Goal: Task Accomplishment & Management: Complete application form

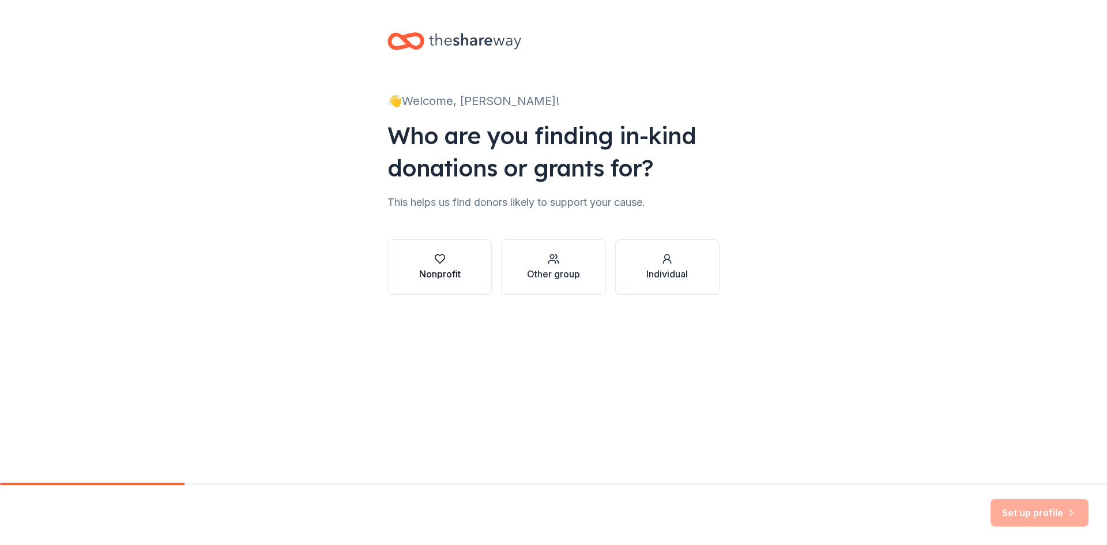
click at [426, 273] on div "Nonprofit" at bounding box center [439, 274] width 41 height 14
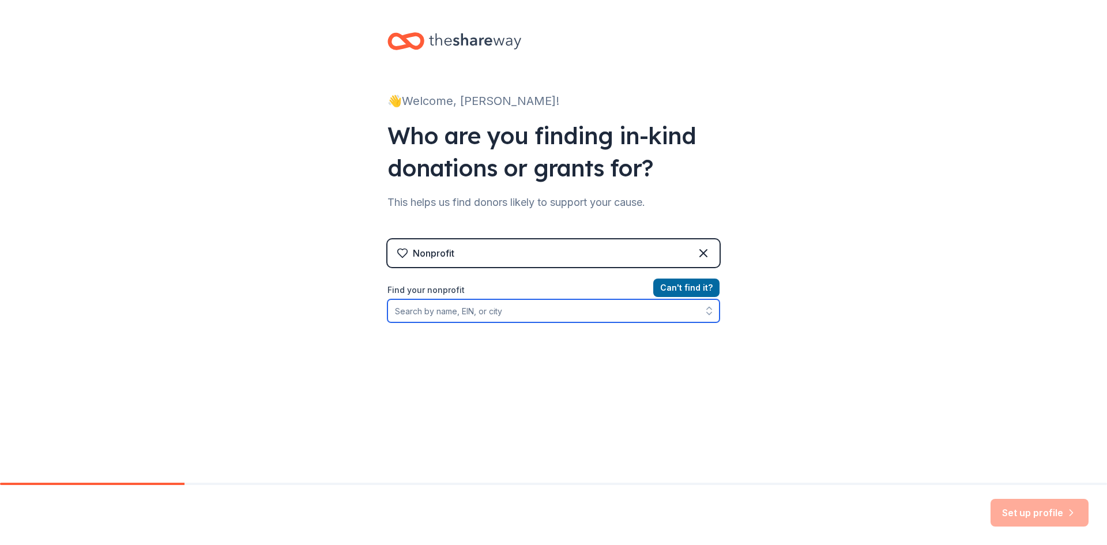
click at [476, 307] on input "Find your nonprofit" at bounding box center [553, 310] width 332 height 23
click at [541, 314] on input "Find your nonprofit" at bounding box center [553, 310] width 332 height 23
click at [508, 320] on input "Find your nonprofit" at bounding box center [553, 310] width 332 height 23
paste input "EIN: [US_EMPLOYER_IDENTIFICATION_NUMBER]"
type input "EIN: [US_EMPLOYER_IDENTIFICATION_NUMBER]"
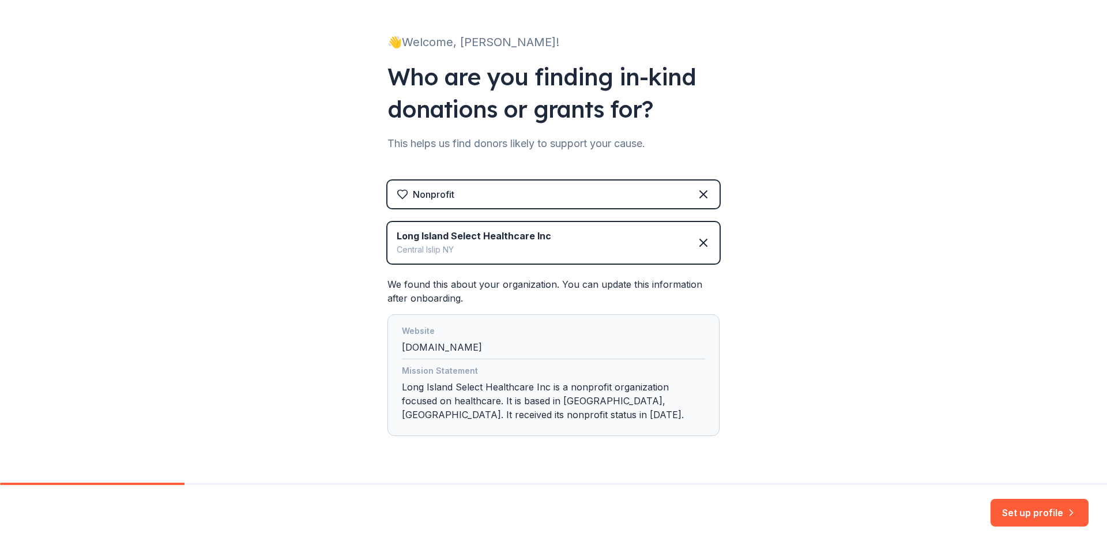
scroll to position [90, 0]
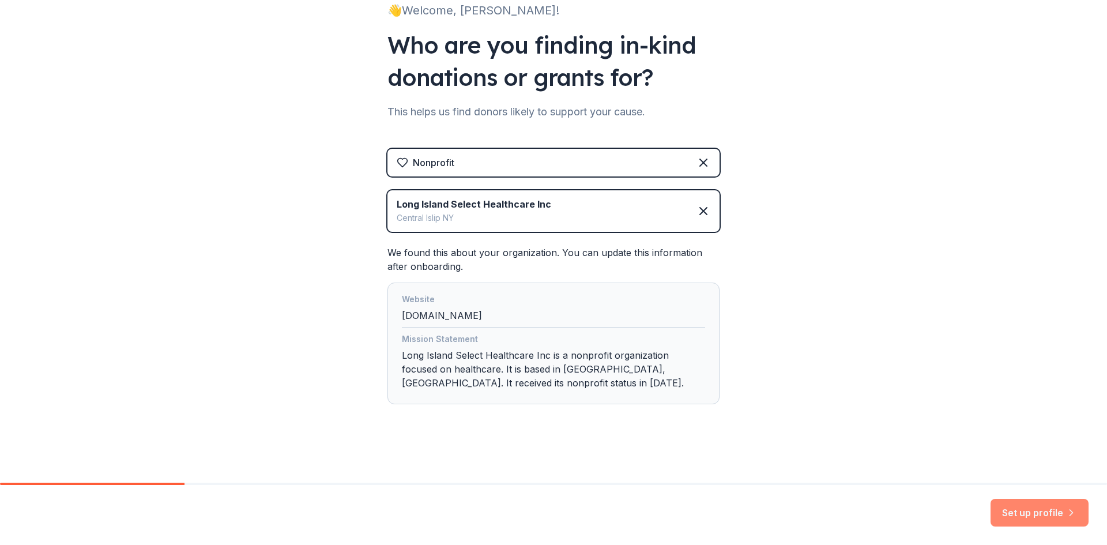
click at [1018, 514] on button "Set up profile" at bounding box center [1039, 513] width 98 height 28
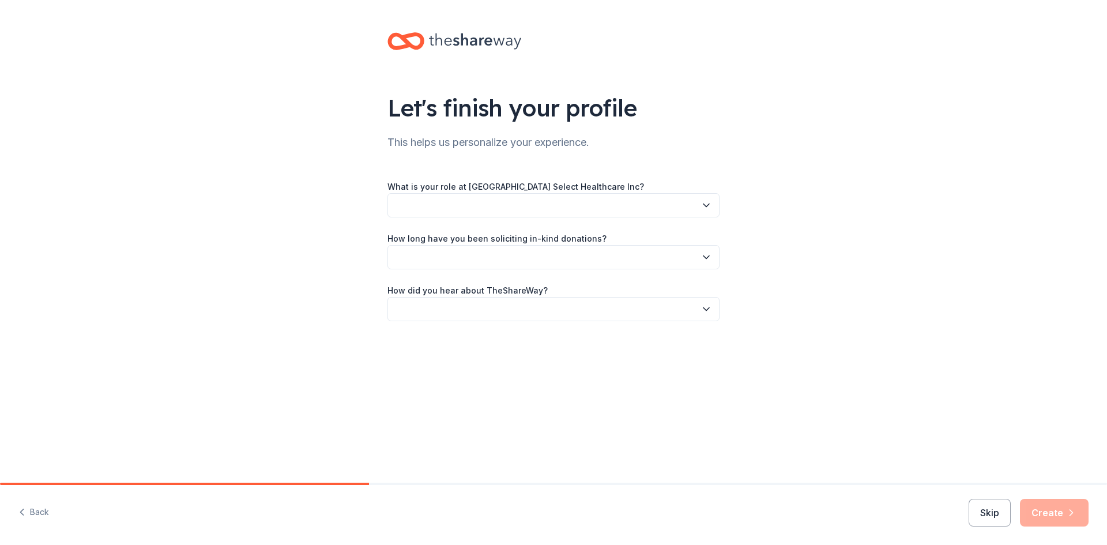
click at [566, 209] on button "button" at bounding box center [553, 205] width 332 height 24
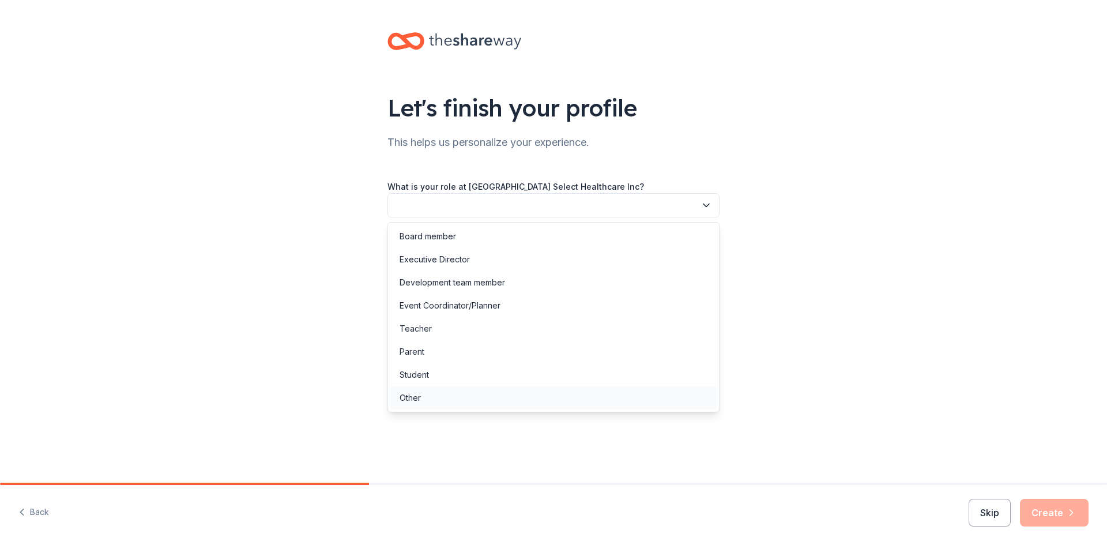
click at [521, 393] on div "Other" at bounding box center [553, 397] width 326 height 23
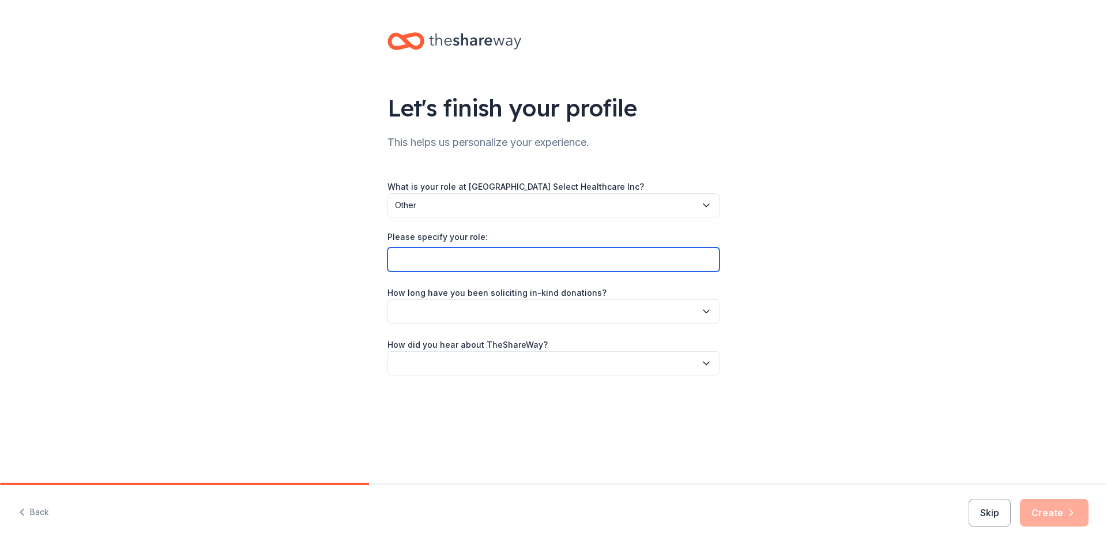
click at [516, 262] on input "Please specify your role:" at bounding box center [553, 259] width 332 height 24
click at [515, 210] on span "Other" at bounding box center [545, 205] width 301 height 14
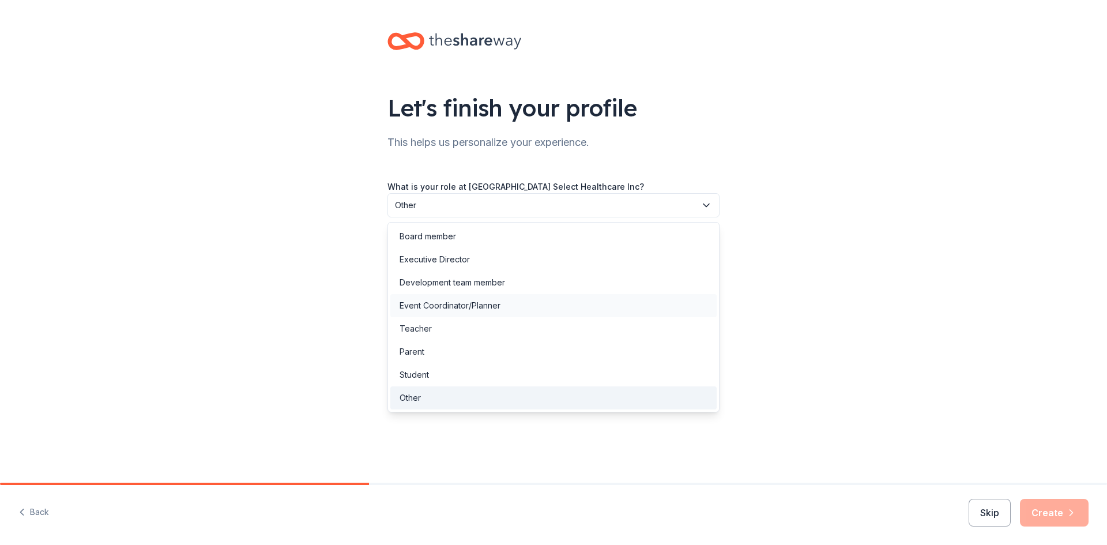
click at [518, 304] on div "Event Coordinator/Planner" at bounding box center [553, 305] width 326 height 23
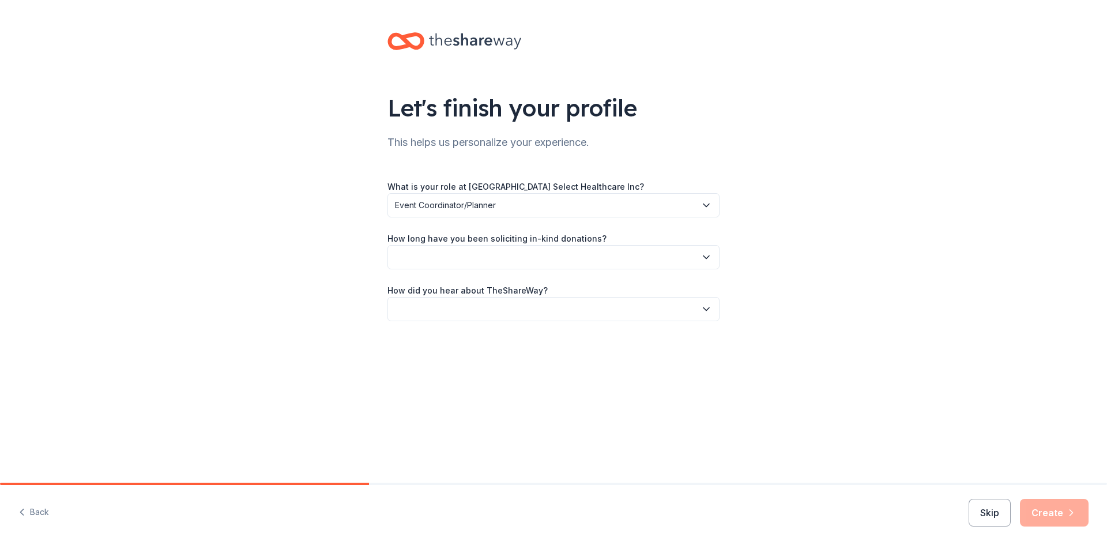
click at [500, 264] on button "button" at bounding box center [553, 257] width 332 height 24
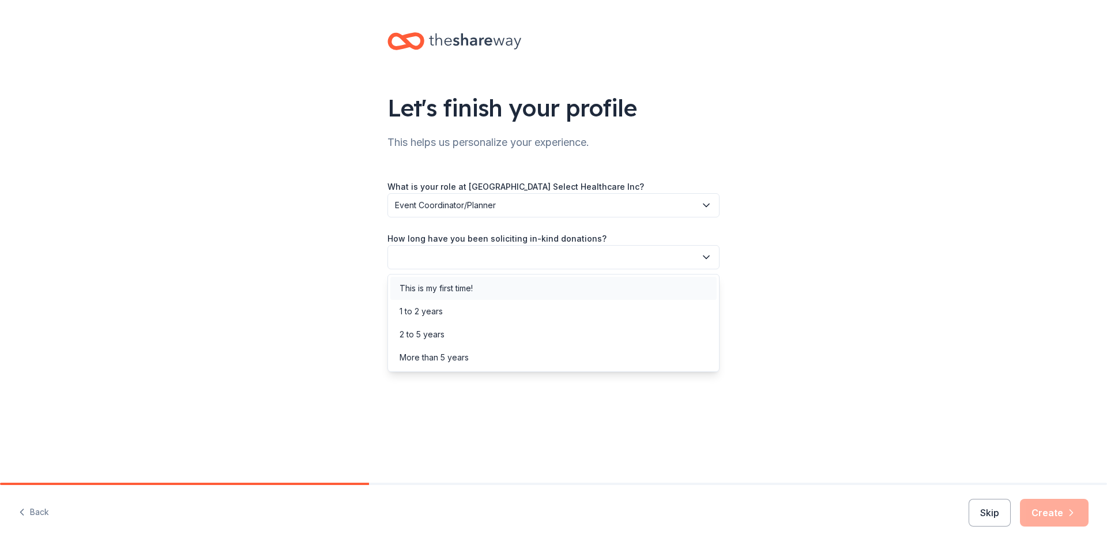
click at [437, 294] on div "This is my first time!" at bounding box center [435, 288] width 73 height 14
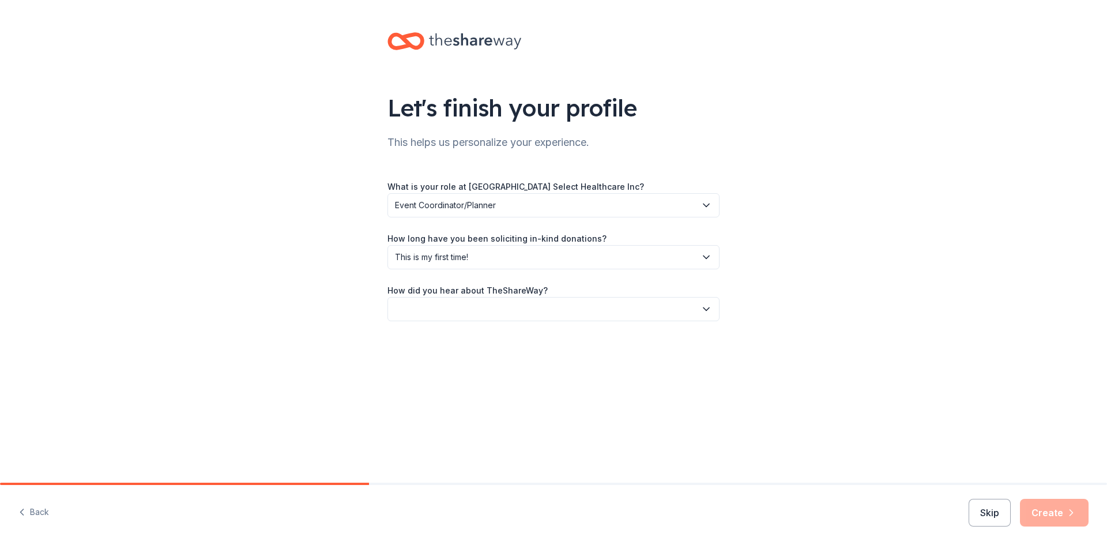
click at [429, 315] on button "button" at bounding box center [553, 309] width 332 height 24
click at [462, 372] on div "Online search" at bounding box center [553, 363] width 326 height 23
click at [1084, 515] on button "Create" at bounding box center [1054, 513] width 69 height 28
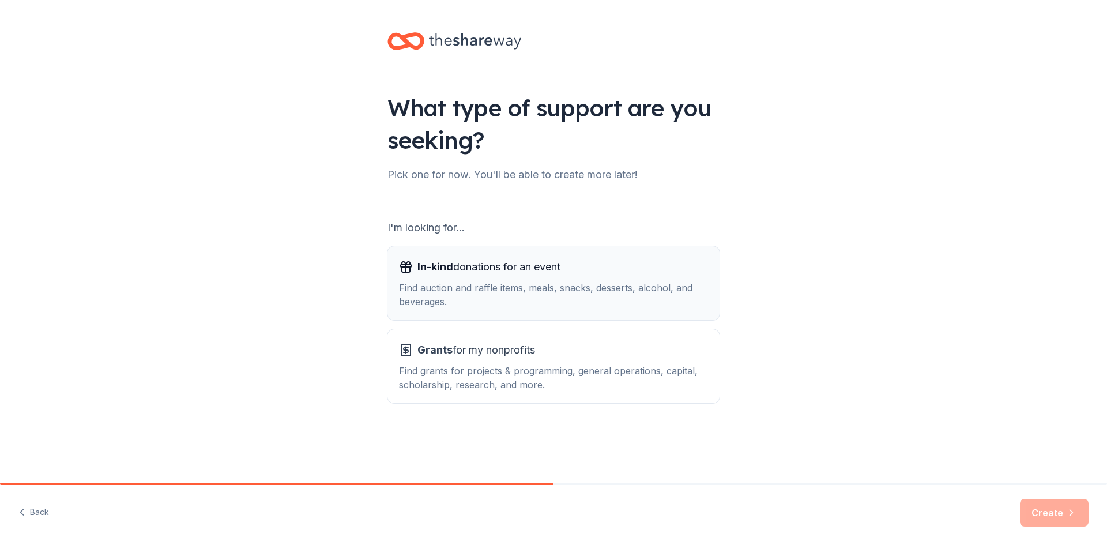
click at [661, 276] on div "In-kind donations for an event" at bounding box center [553, 267] width 309 height 18
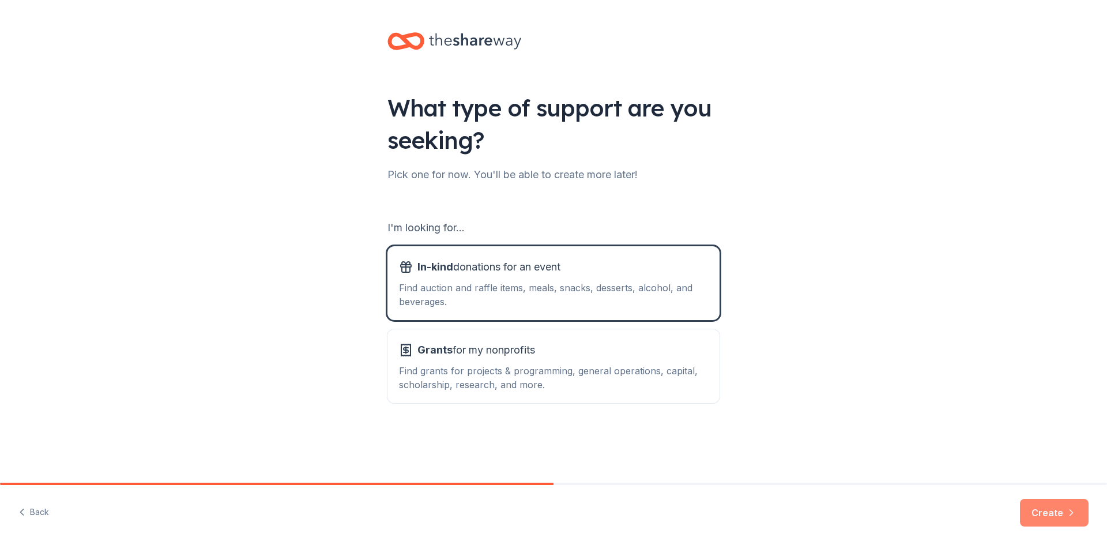
click at [1073, 515] on icon "button" at bounding box center [1071, 513] width 12 height 12
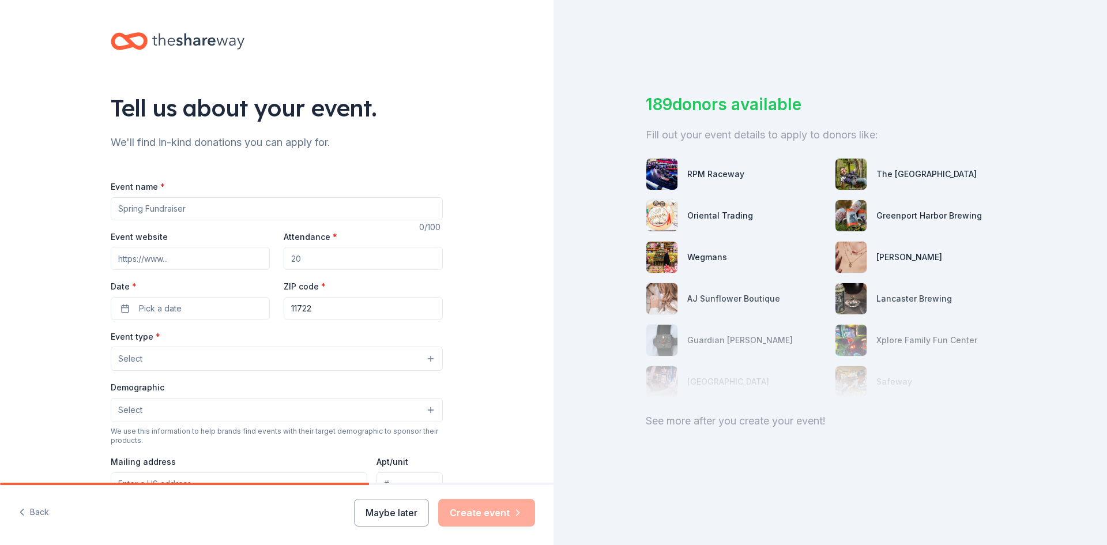
click at [339, 210] on input "Event name *" at bounding box center [277, 208] width 332 height 23
type input "F"
type input "a"
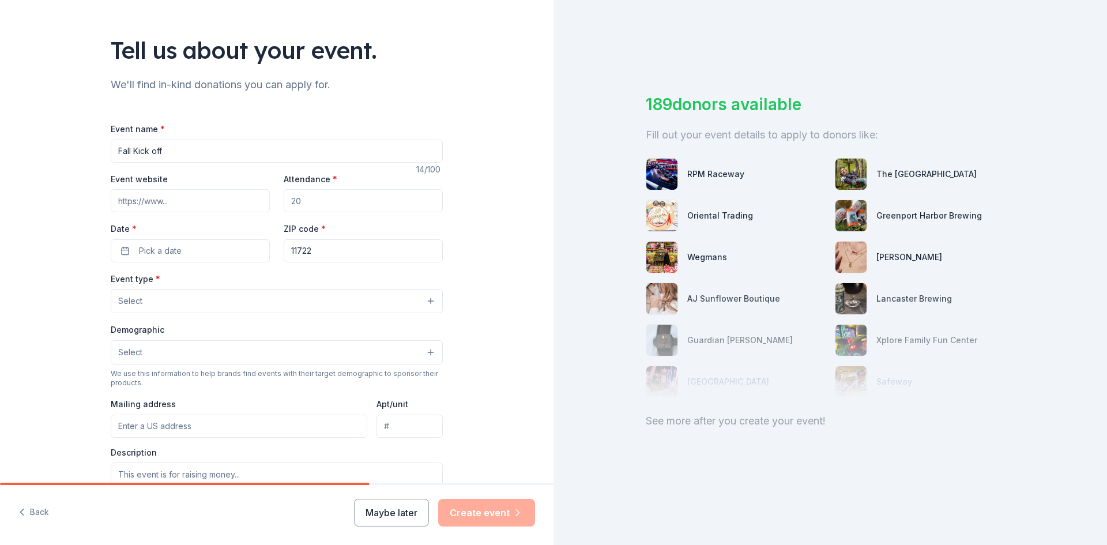
type input "Fall Kick off"
click at [159, 202] on input "Event website" at bounding box center [190, 200] width 159 height 23
click at [361, 198] on input "Attendance *" at bounding box center [363, 200] width 159 height 23
type input "350"
click at [184, 256] on button "Pick a date" at bounding box center [190, 250] width 159 height 23
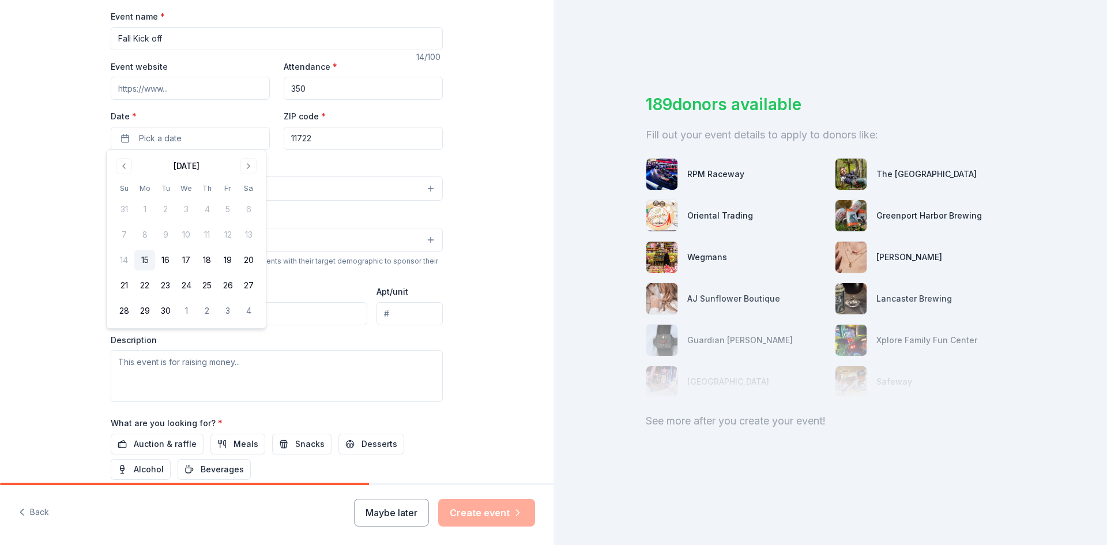
scroll to position [173, 0]
click at [505, 74] on div "Tell us about your event. We'll find in-kind donations you can apply for. Event…" at bounding box center [276, 210] width 553 height 767
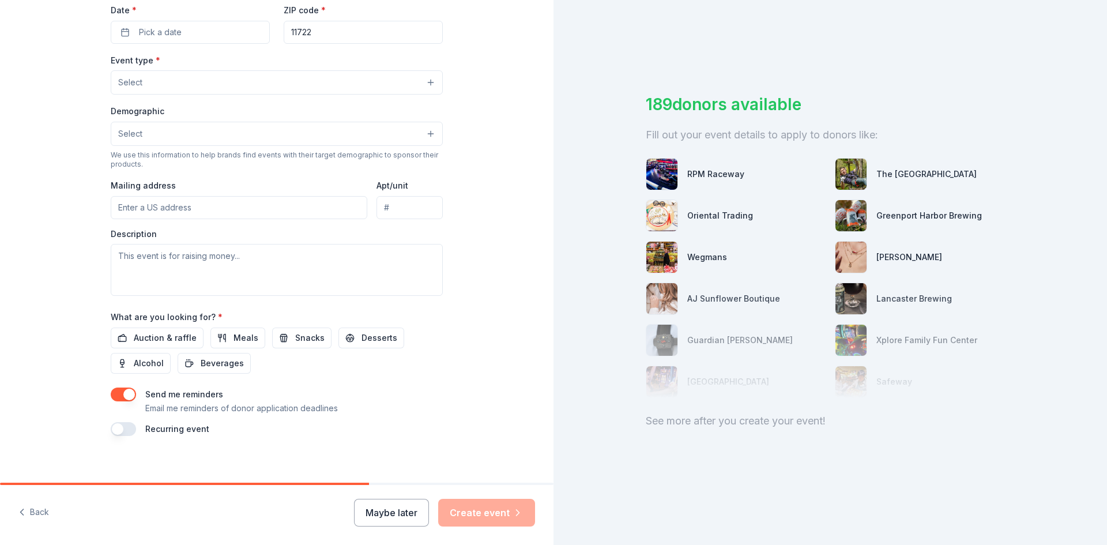
scroll to position [285, 0]
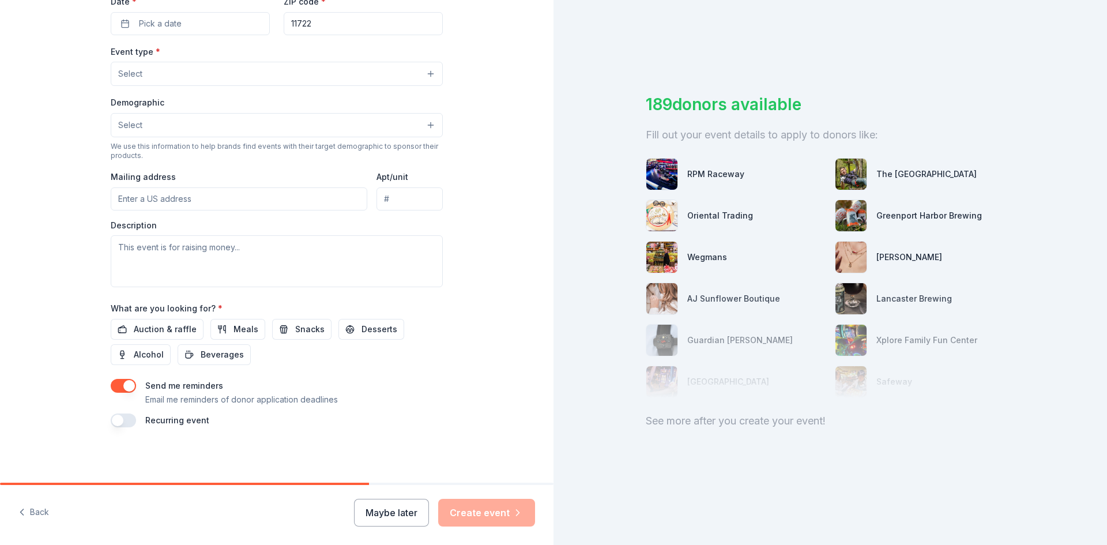
click at [156, 212] on div "Event type * Select Demographic Select We use this information to help brands f…" at bounding box center [277, 165] width 332 height 243
click at [156, 203] on input "Mailing address" at bounding box center [239, 198] width 256 height 23
type input "5"
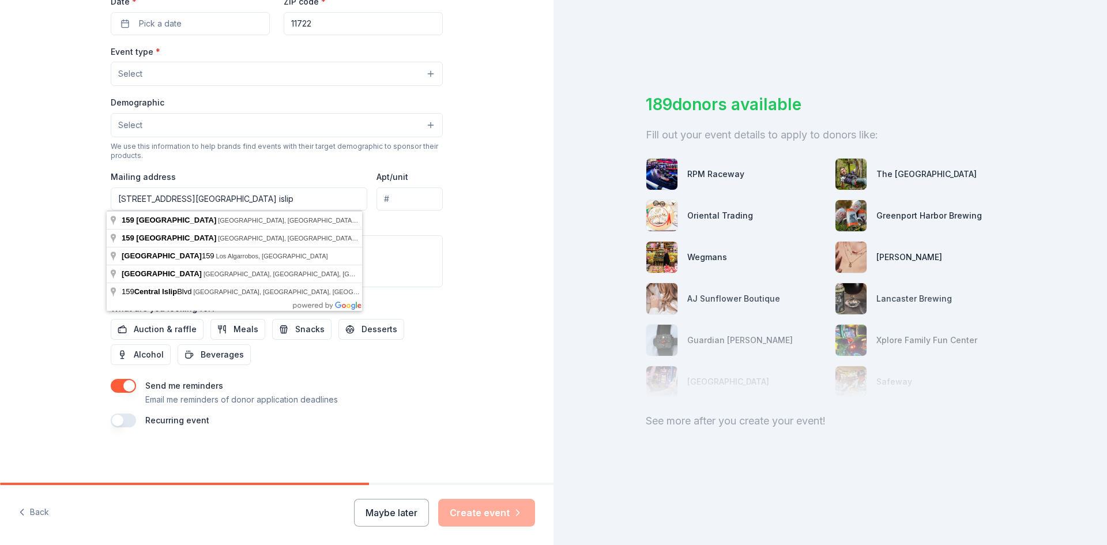
click at [167, 201] on input "[STREET_ADDRESS][GEOGRAPHIC_DATA] islip" at bounding box center [239, 198] width 256 height 23
click at [212, 202] on input "[STREET_ADDRESS][GEOGRAPHIC_DATA] islip" at bounding box center [239, 198] width 256 height 23
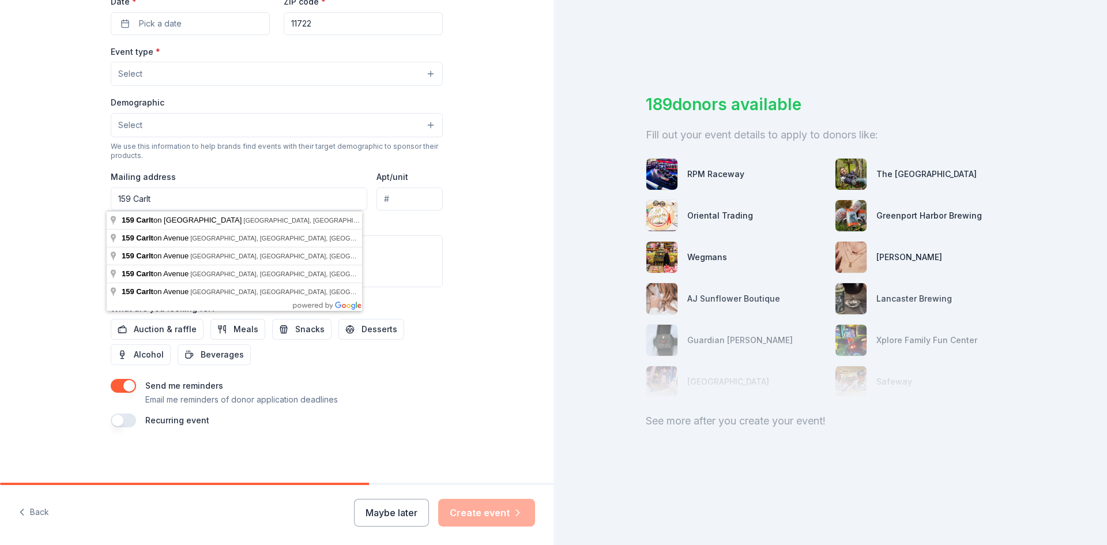
click at [444, 162] on div "Tell us about your event. We'll find in-kind donations you can apply for. Event…" at bounding box center [276, 98] width 369 height 767
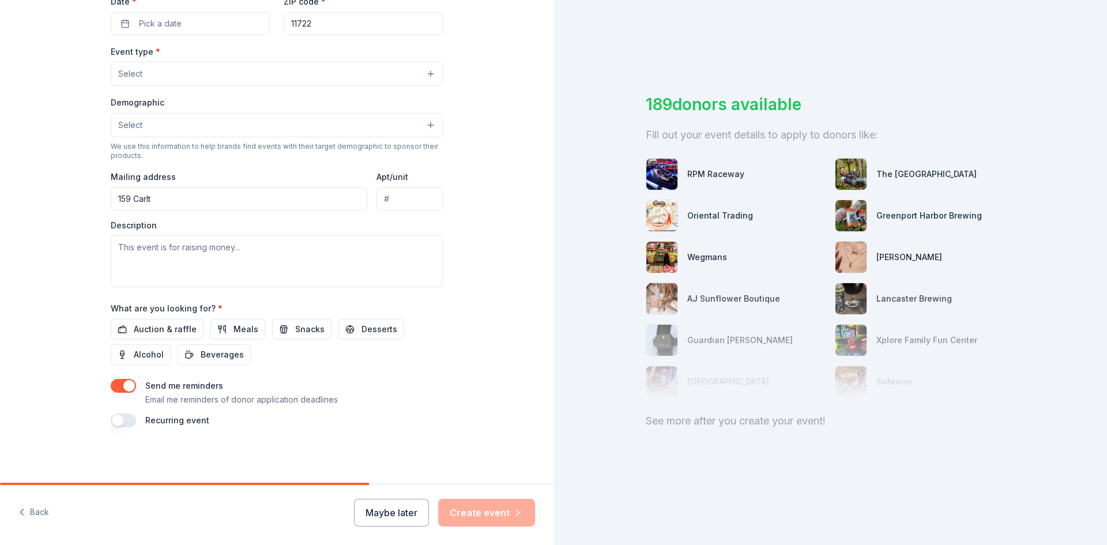
click at [212, 190] on input "159 Carlt" at bounding box center [239, 198] width 256 height 23
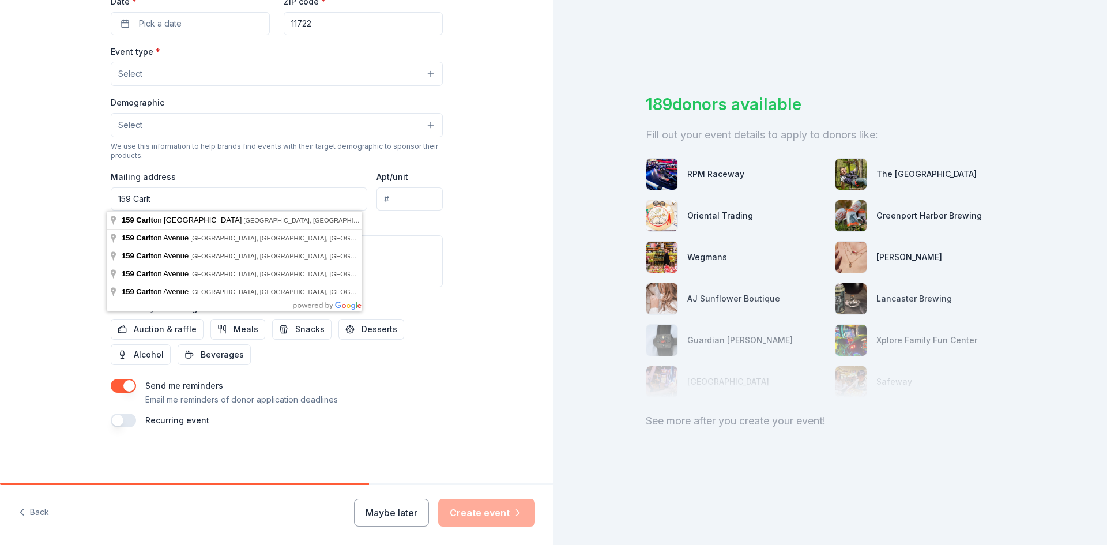
drag, startPoint x: 204, startPoint y: 206, endPoint x: -53, endPoint y: 208, distance: 257.1
click at [0, 208] on html "Tell us about your event. We'll find in-kind donations you can apply for. Event…" at bounding box center [553, 272] width 1107 height 545
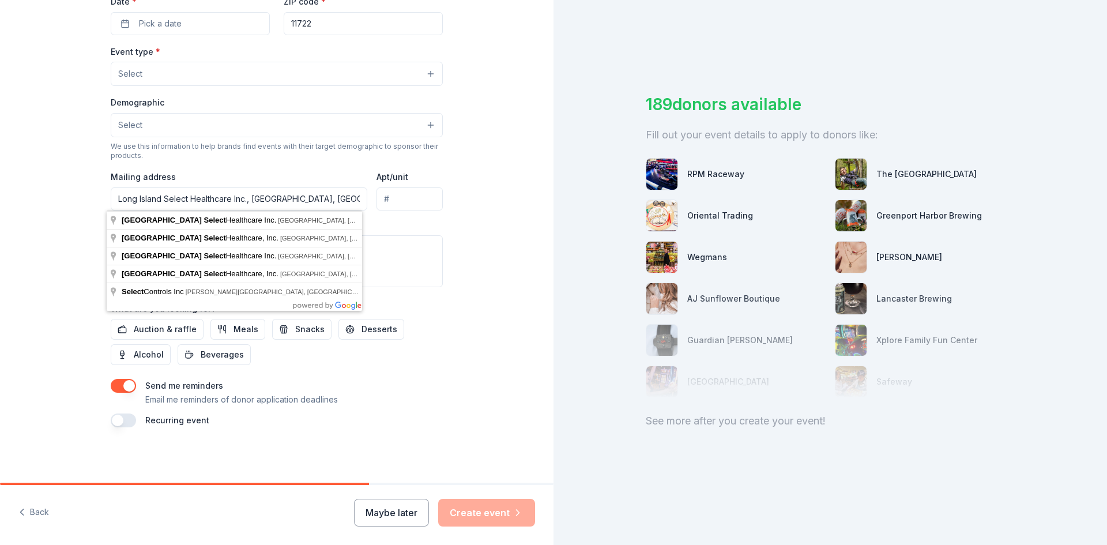
type input "[STREET_ADDRESS]"
